Goal: Task Accomplishment & Management: Manage account settings

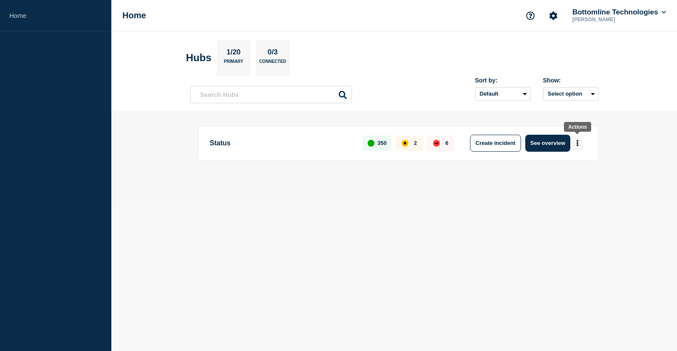
click at [579, 145] on button "More actions" at bounding box center [577, 143] width 11 height 16
click at [571, 170] on button "Create maintenance" at bounding box center [573, 169] width 57 height 7
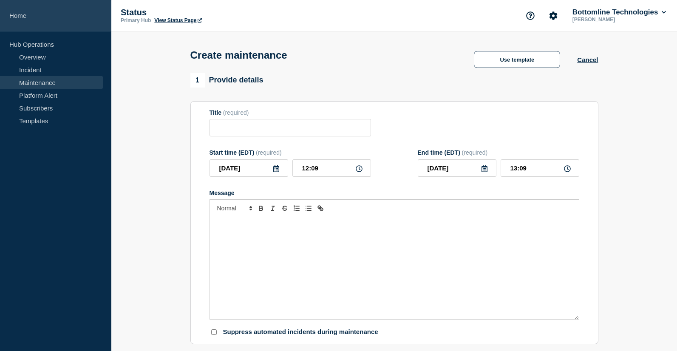
click at [21, 20] on link "Home" at bounding box center [55, 15] width 111 height 31
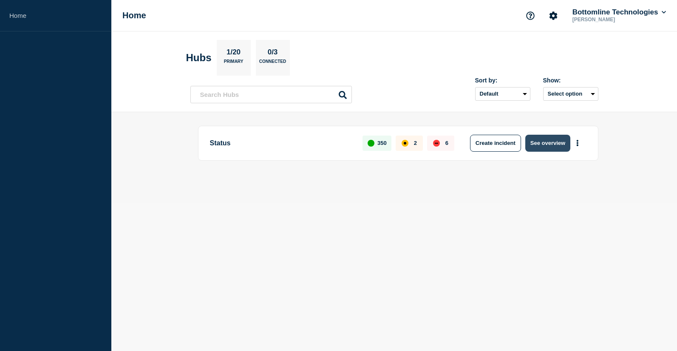
click at [549, 147] on button "See overview" at bounding box center [547, 143] width 45 height 17
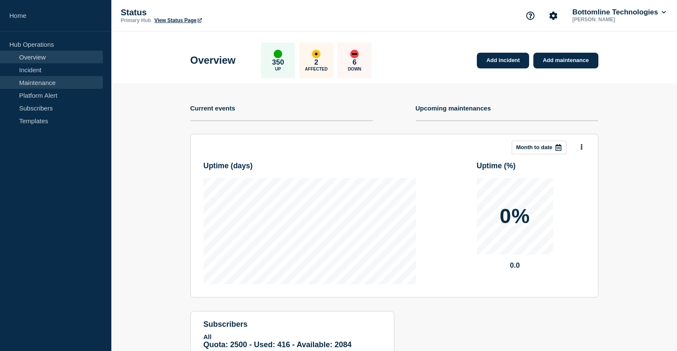
click at [45, 86] on link "Maintenance" at bounding box center [51, 82] width 103 height 13
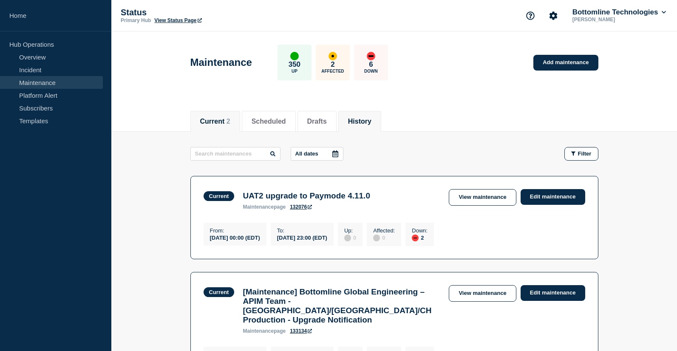
click at [357, 124] on button "History" at bounding box center [359, 122] width 23 height 8
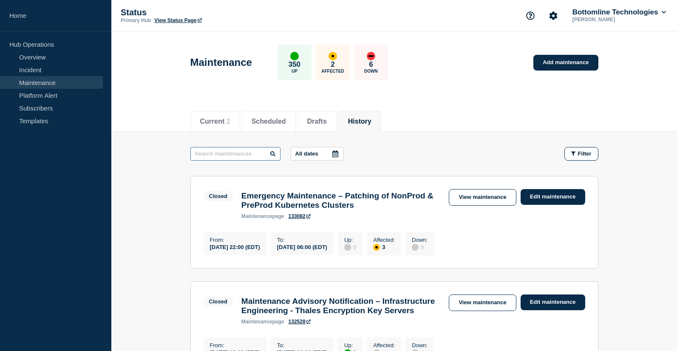
click at [207, 155] on input "text" at bounding box center [235, 154] width 90 height 14
type input "migration"
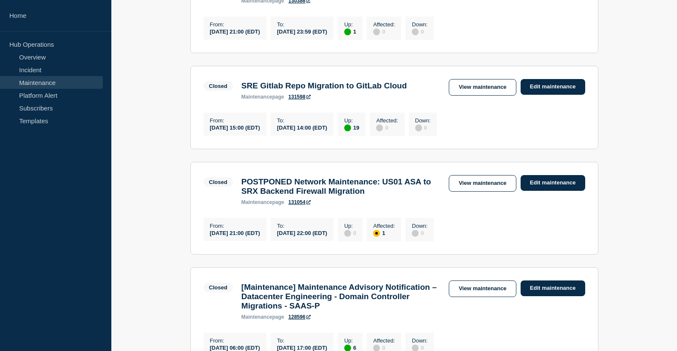
scroll to position [217, 0]
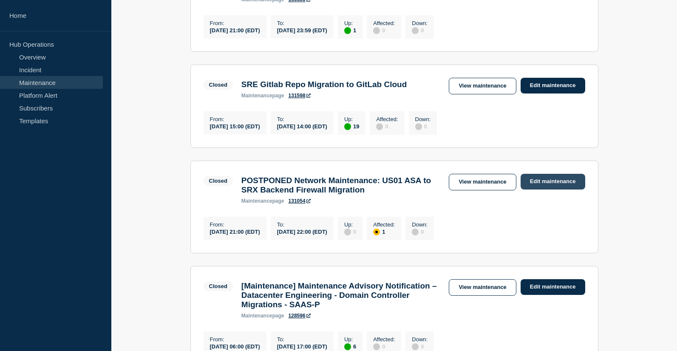
click at [556, 190] on link "Edit maintenance" at bounding box center [553, 182] width 65 height 16
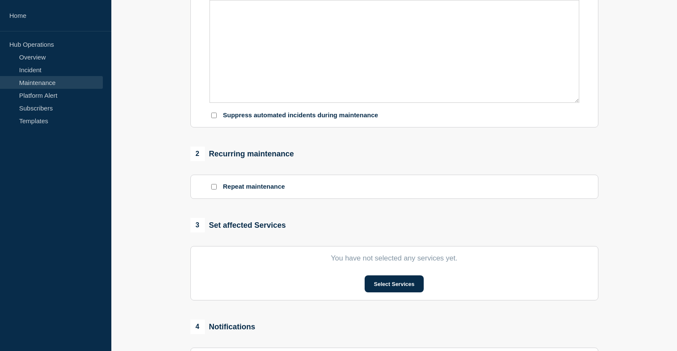
type input "POSTPONED Network Maintenance: US01 ASA to SRX Backend Firewall Migration"
type input "[DATE]"
type input "21:00"
type input "[DATE]"
type input "22:00"
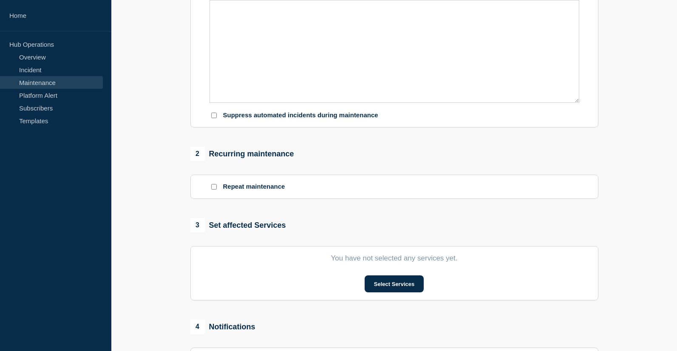
checkbox input "true"
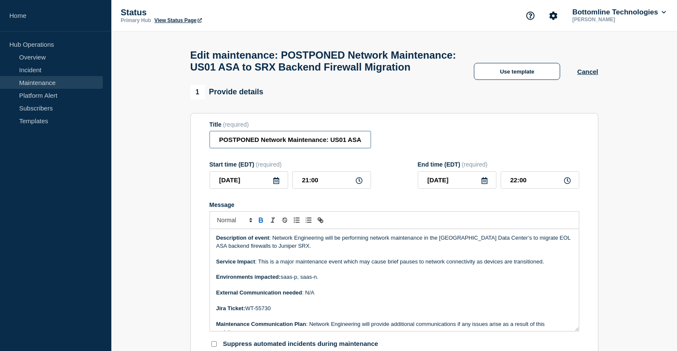
drag, startPoint x: 259, startPoint y: 145, endPoint x: 179, endPoint y: 143, distance: 79.9
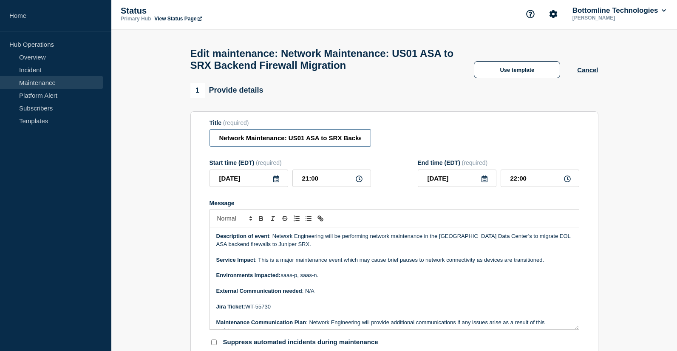
scroll to position [2, 0]
type input "Network Maintenance: US01 ASA to SRX Backend Firewall Migration"
click at [277, 187] on input "[DATE]" at bounding box center [249, 178] width 79 height 17
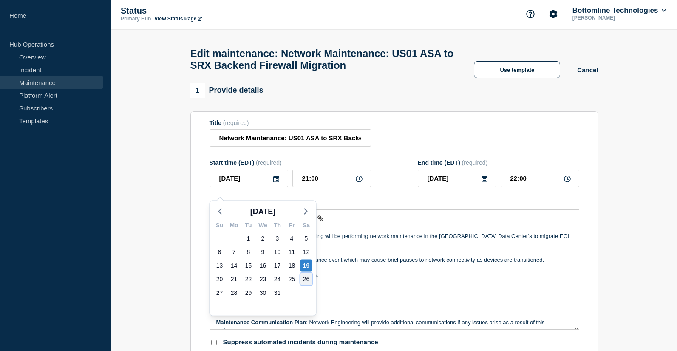
click at [305, 278] on div "26" at bounding box center [307, 279] width 12 height 12
type input "[DATE]"
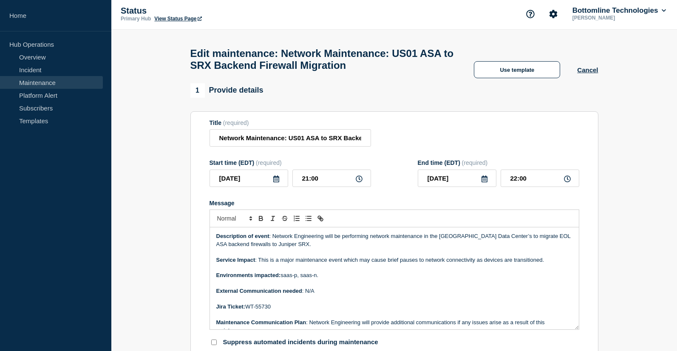
click at [275, 182] on icon at bounding box center [276, 179] width 7 height 7
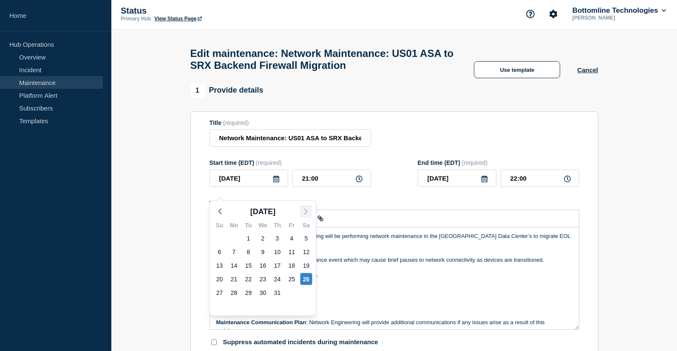
click at [306, 209] on icon "button" at bounding box center [306, 212] width 10 height 10
click at [306, 279] on div "23" at bounding box center [307, 279] width 12 height 12
type input "[DATE]"
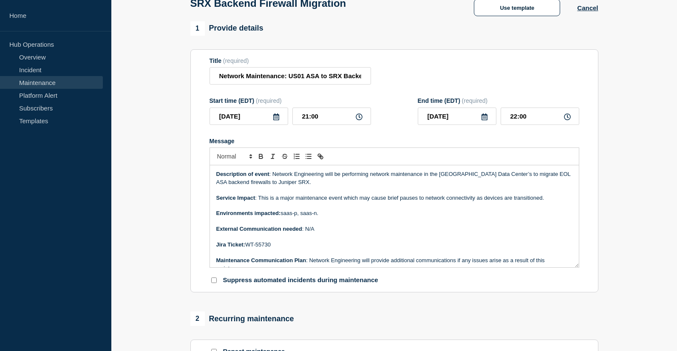
scroll to position [70, 0]
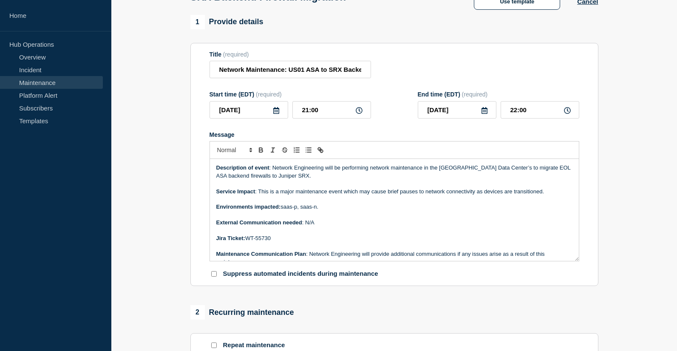
click at [276, 242] on p "Jira Ticket: WT-55730" at bounding box center [394, 239] width 356 height 8
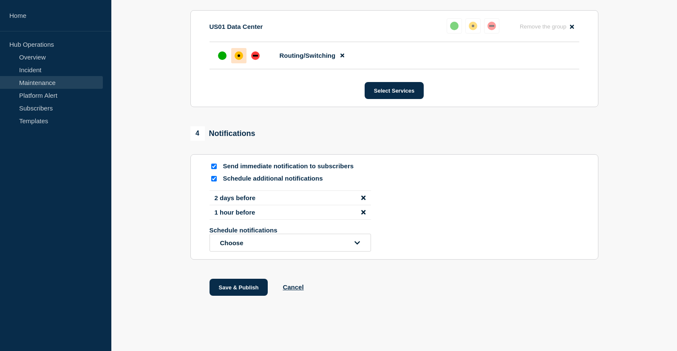
scroll to position [483, 0]
click at [248, 284] on button "Save & Publish" at bounding box center [239, 287] width 59 height 17
